Goal: Communication & Community: Answer question/provide support

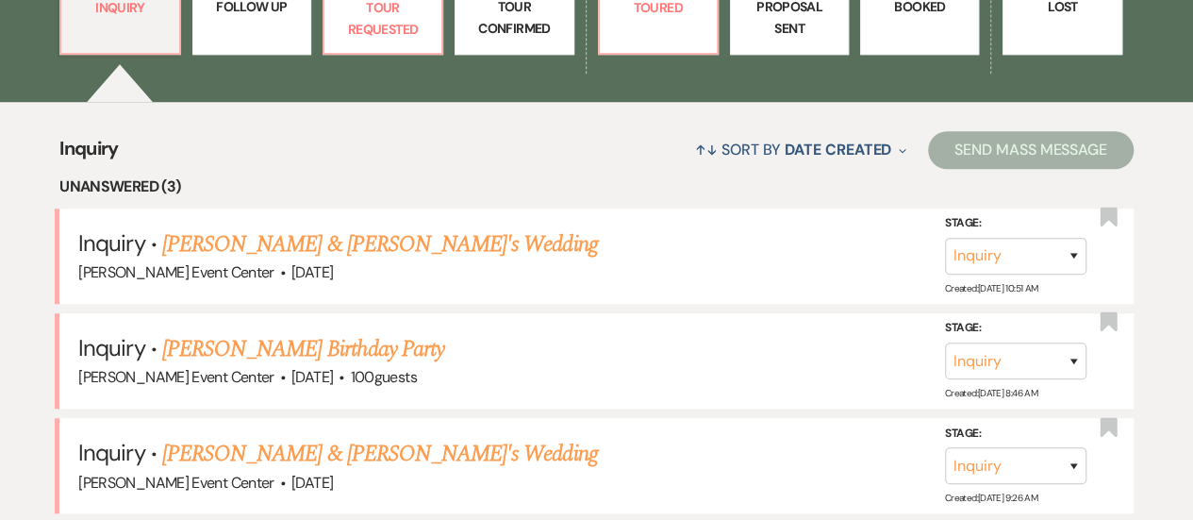
scroll to position [722, 0]
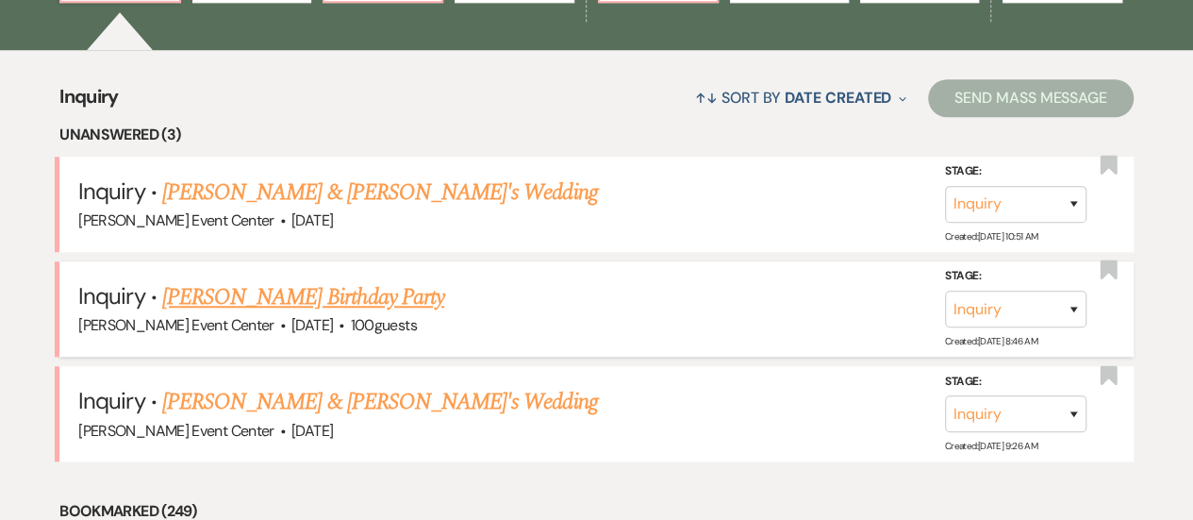
click at [319, 280] on link "[PERSON_NAME] Birthday Party" at bounding box center [303, 297] width 282 height 34
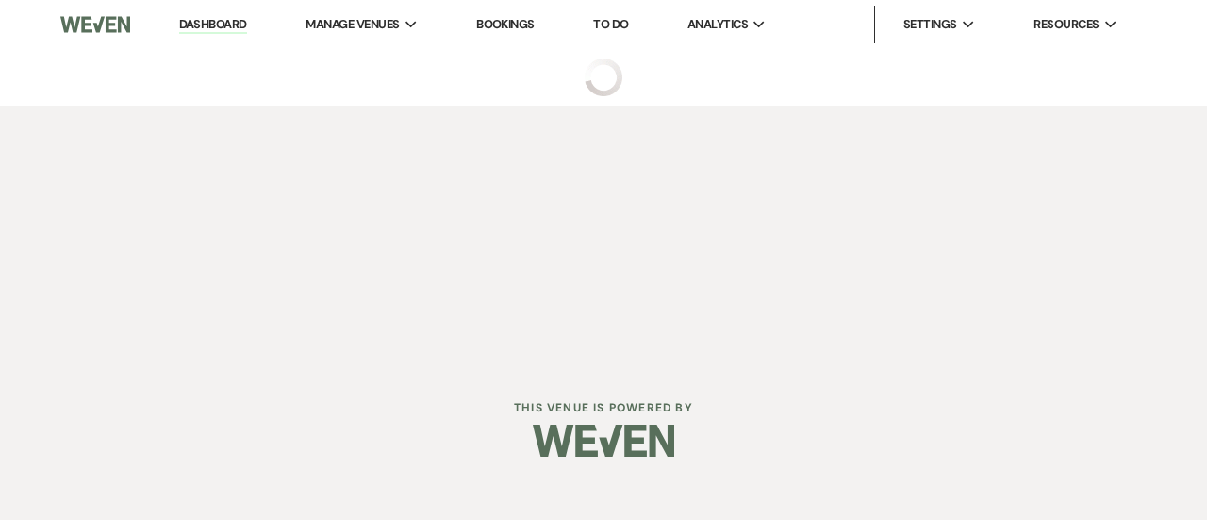
select select "5"
select select "4"
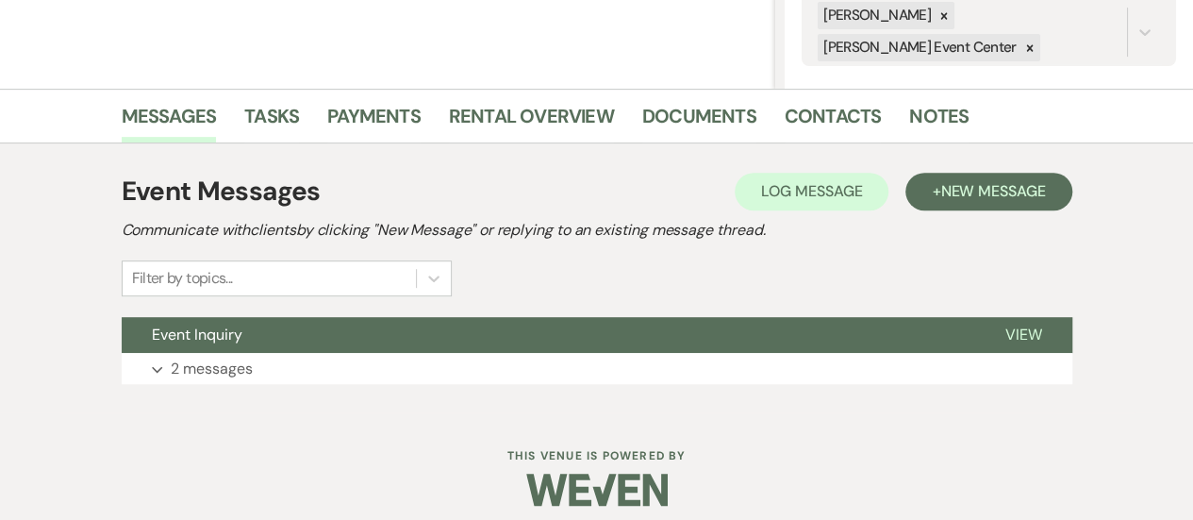
scroll to position [398, 0]
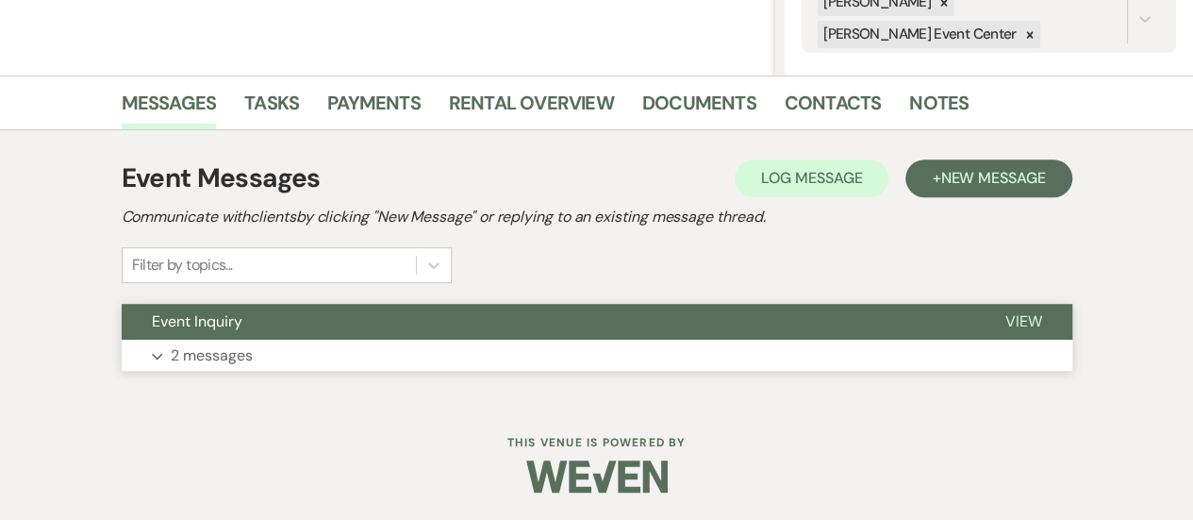
click at [1008, 327] on span "View" at bounding box center [1023, 321] width 37 height 20
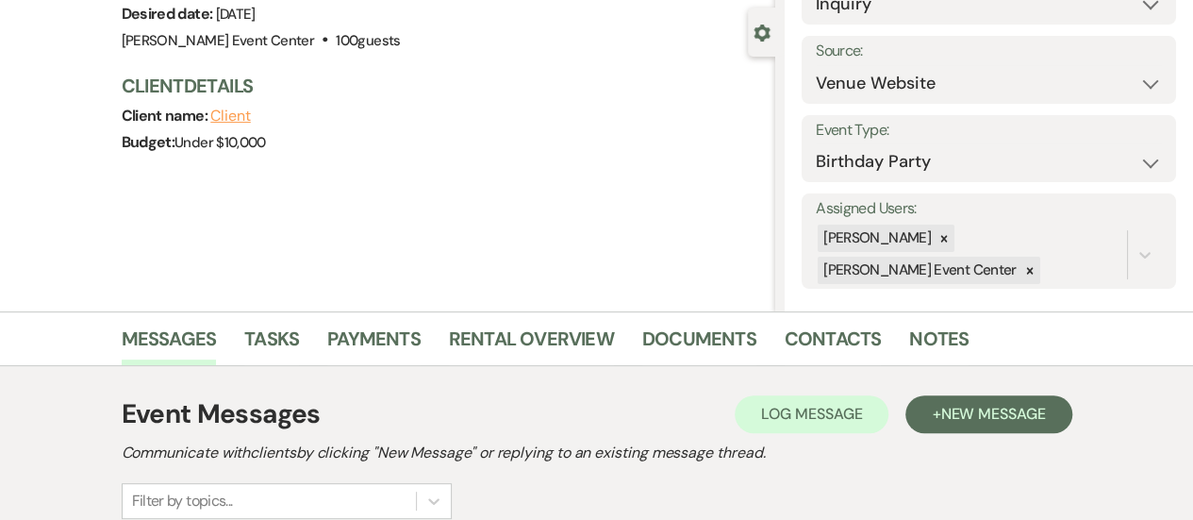
scroll to position [0, 0]
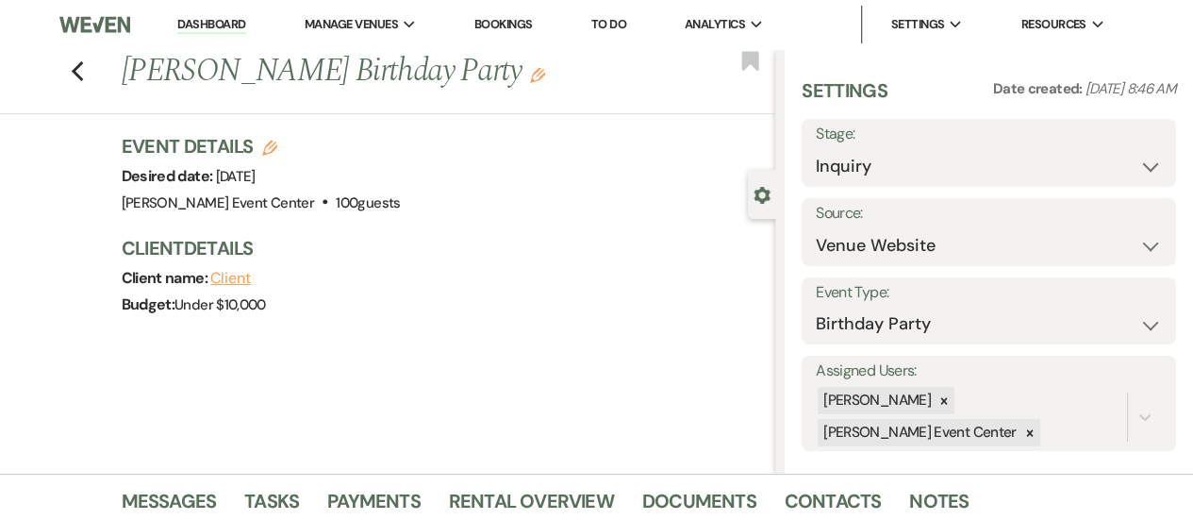
click at [92, 76] on div "Previous [PERSON_NAME] Birthday Party Edit Bookmark" at bounding box center [383, 81] width 785 height 65
click at [76, 75] on div "Previous [PERSON_NAME] Birthday Party Edit Bookmark" at bounding box center [383, 81] width 785 height 65
click at [83, 77] on use "button" at bounding box center [77, 71] width 12 height 21
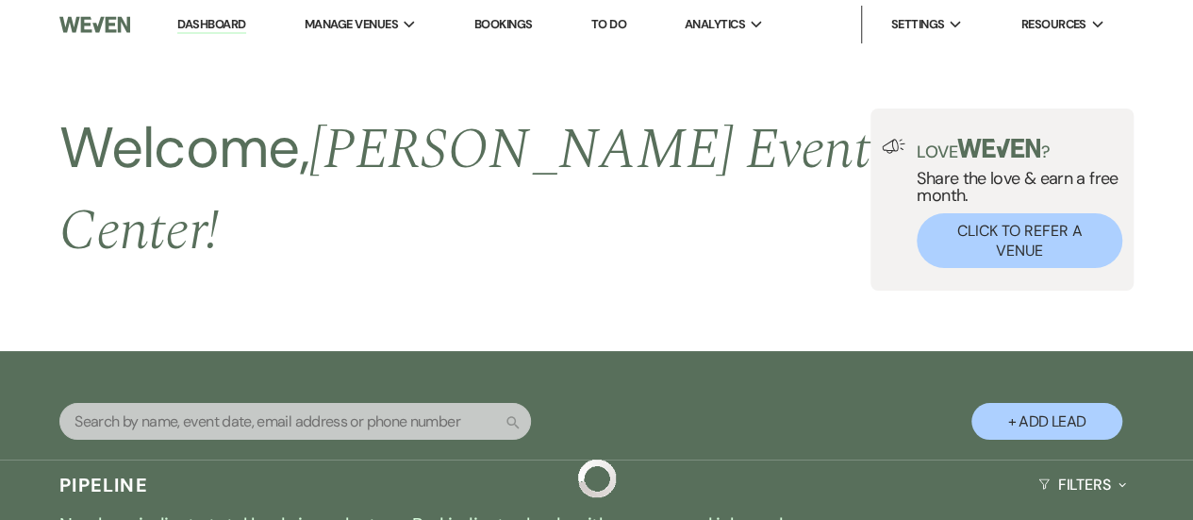
scroll to position [722, 0]
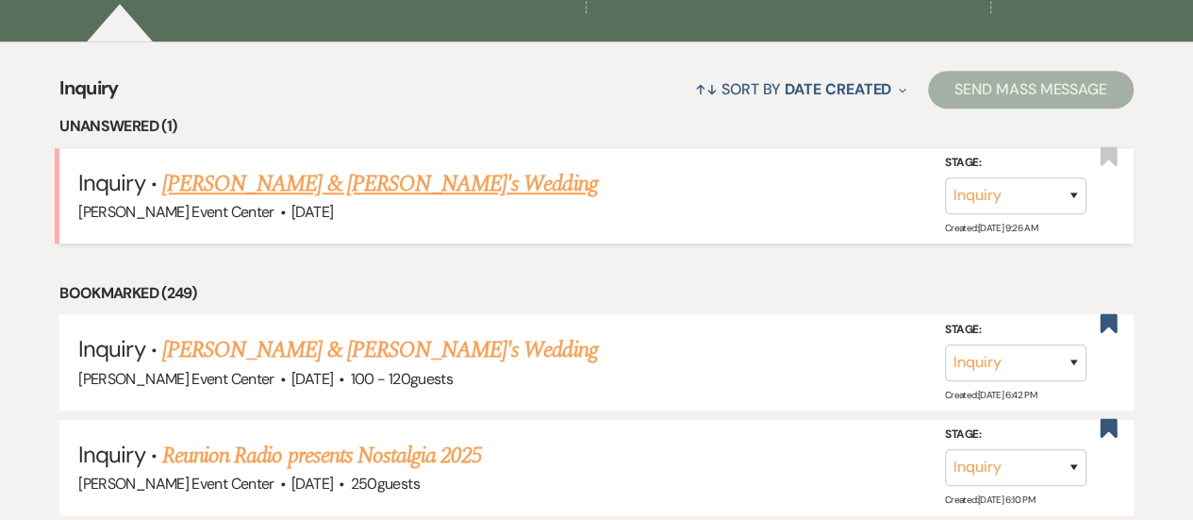
click at [283, 167] on link "[PERSON_NAME] & [PERSON_NAME]'s Wedding" at bounding box center [380, 184] width 436 height 34
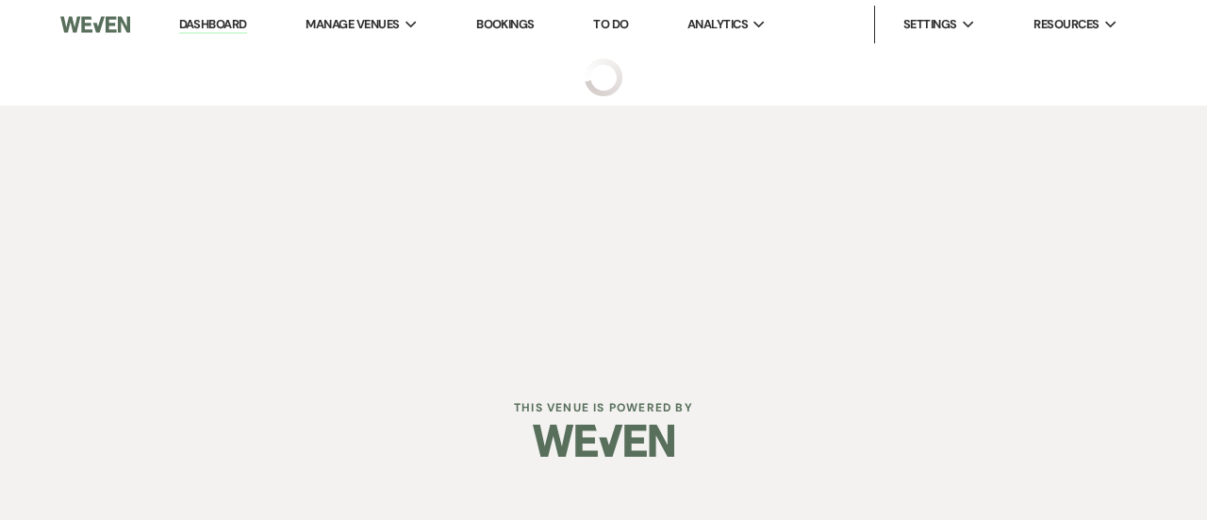
select select "5"
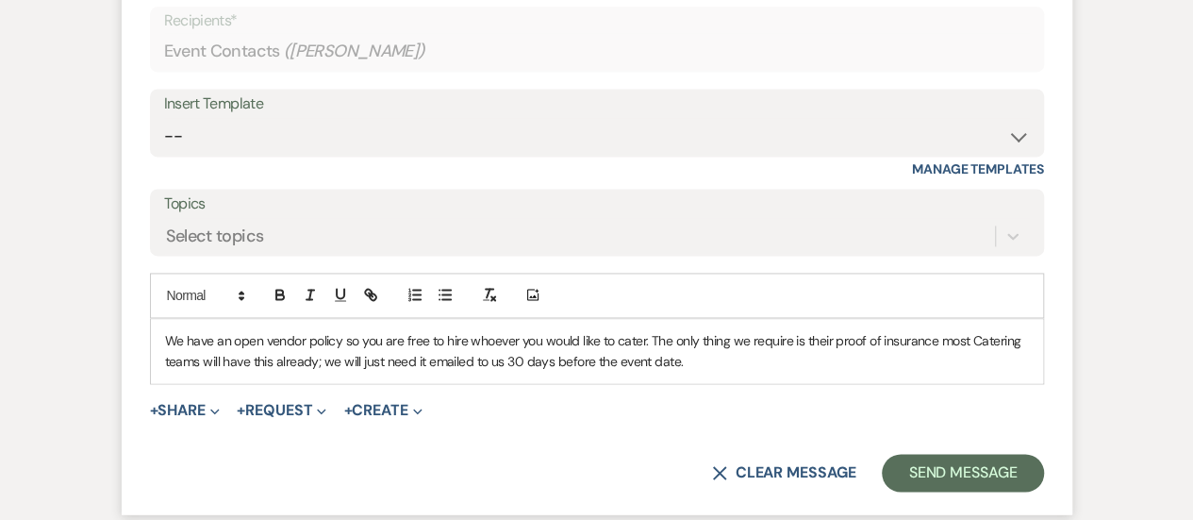
scroll to position [1306, 0]
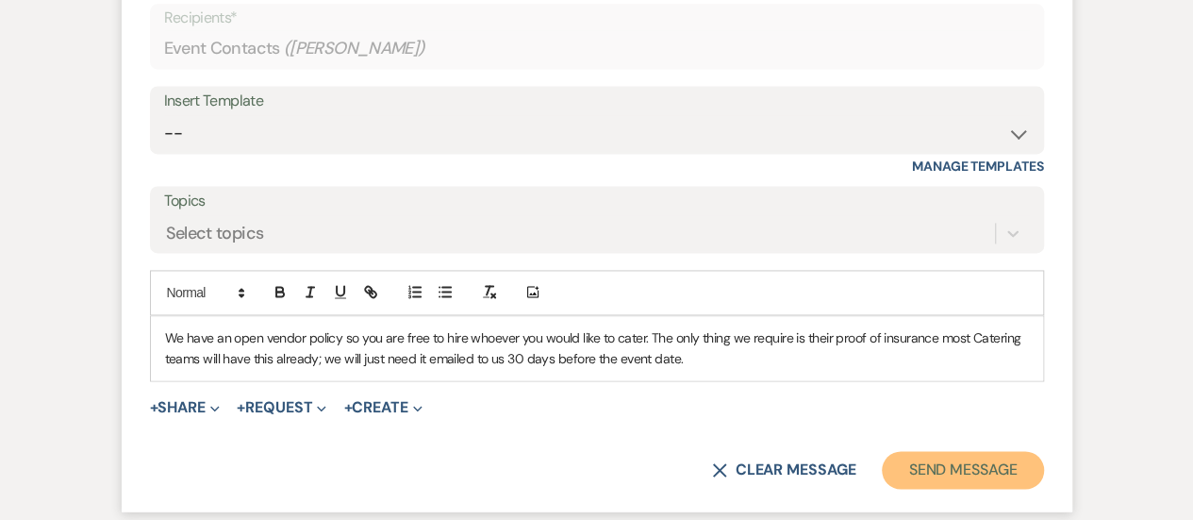
click at [953, 469] on button "Send Message" at bounding box center [962, 470] width 161 height 38
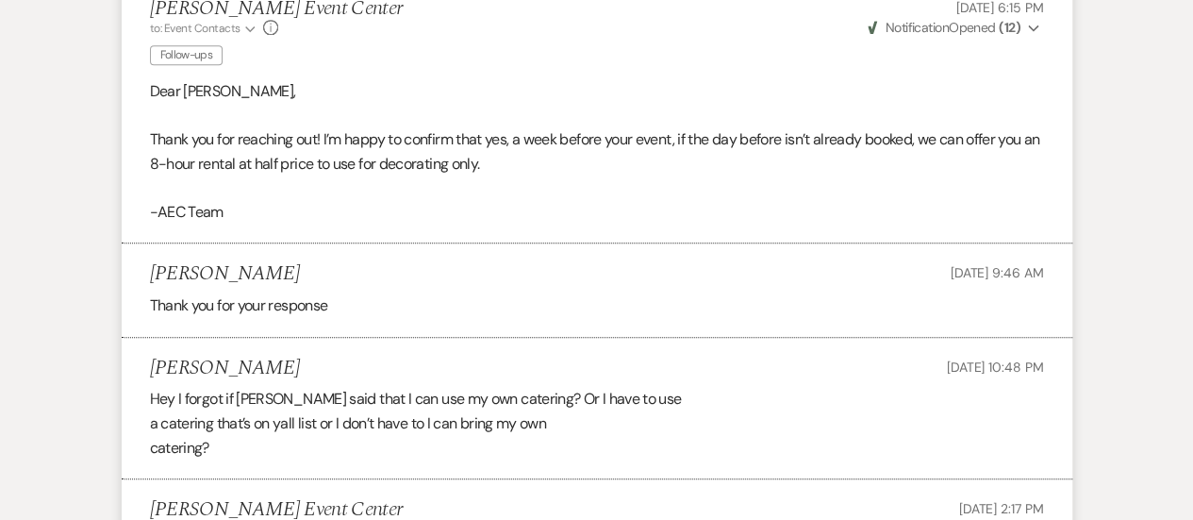
scroll to position [734, 0]
